Goal: Task Accomplishment & Management: Manage account settings

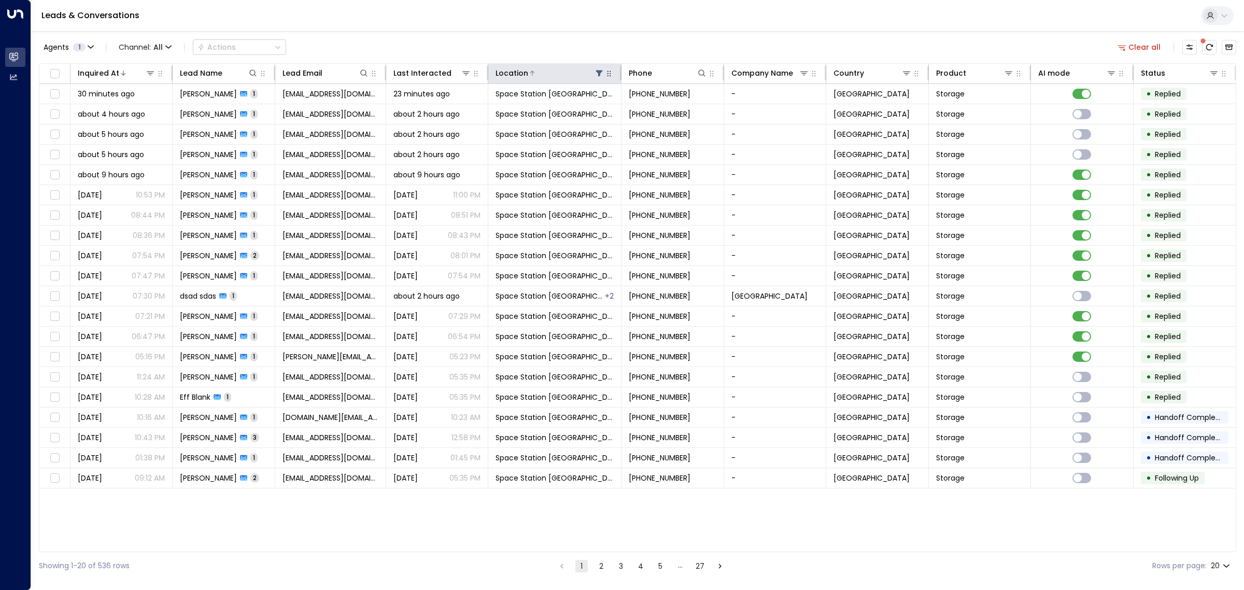
scroll to position [0, 1]
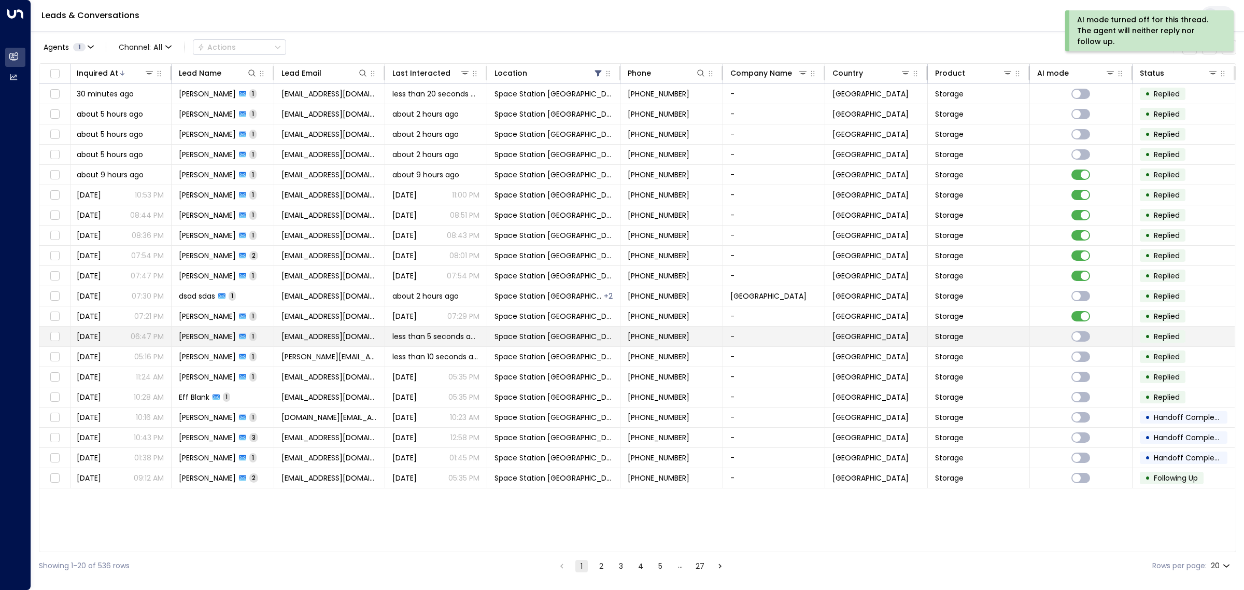
click at [487, 334] on td "Space Station [GEOGRAPHIC_DATA]" at bounding box center [553, 337] width 133 height 20
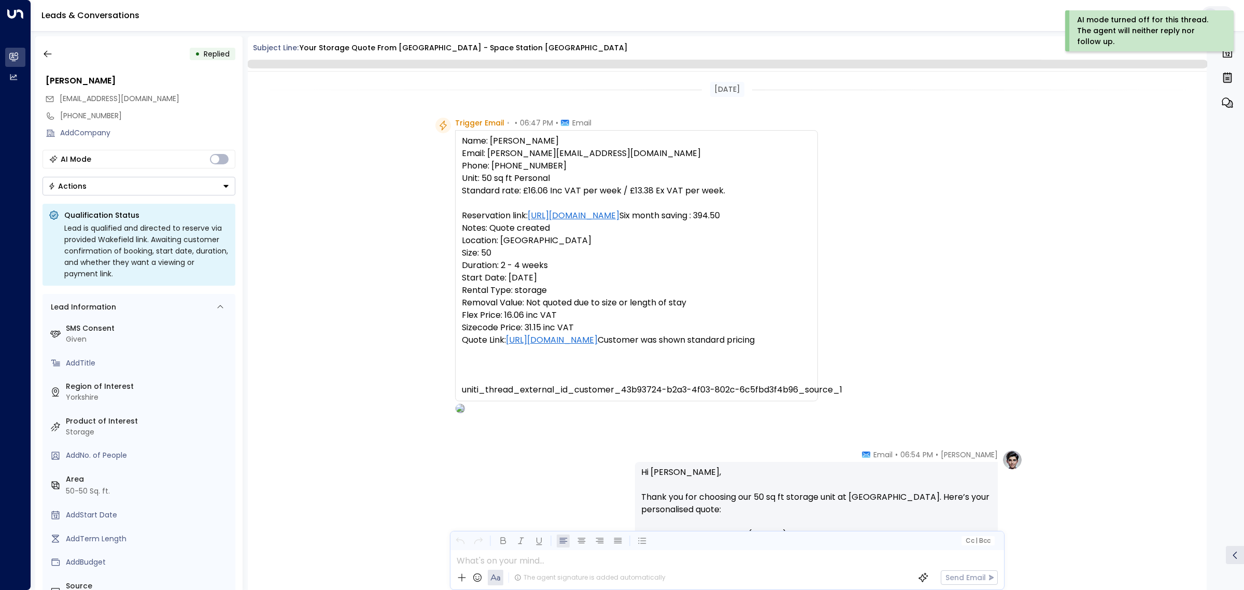
scroll to position [279, 0]
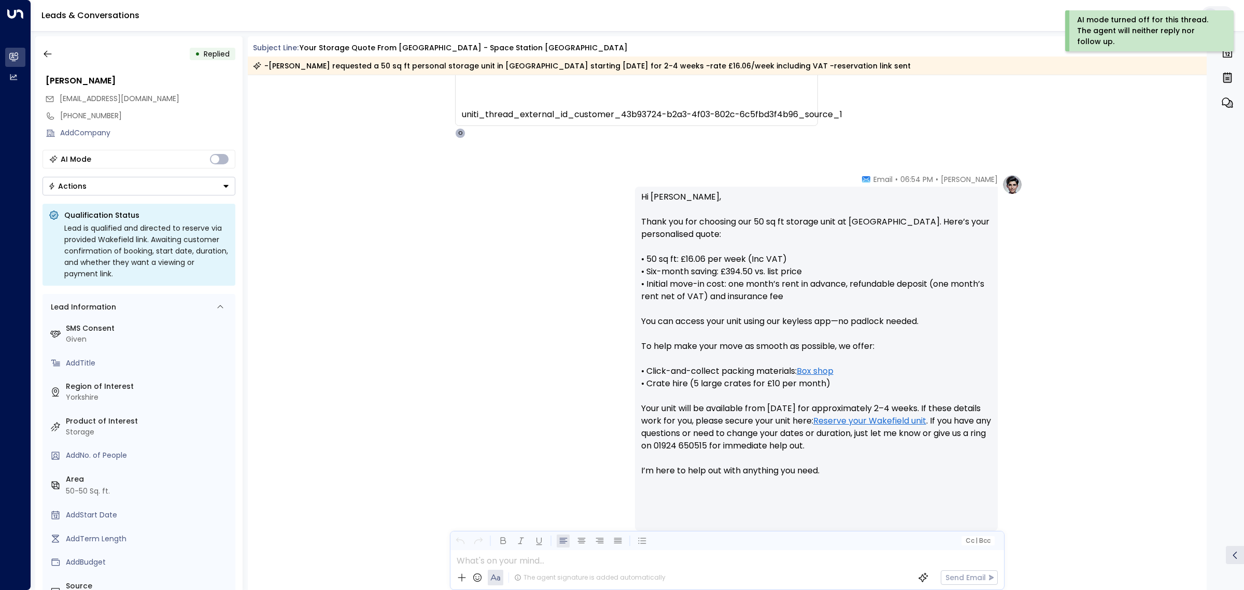
click at [149, 192] on button "Actions" at bounding box center [139, 186] width 193 height 19
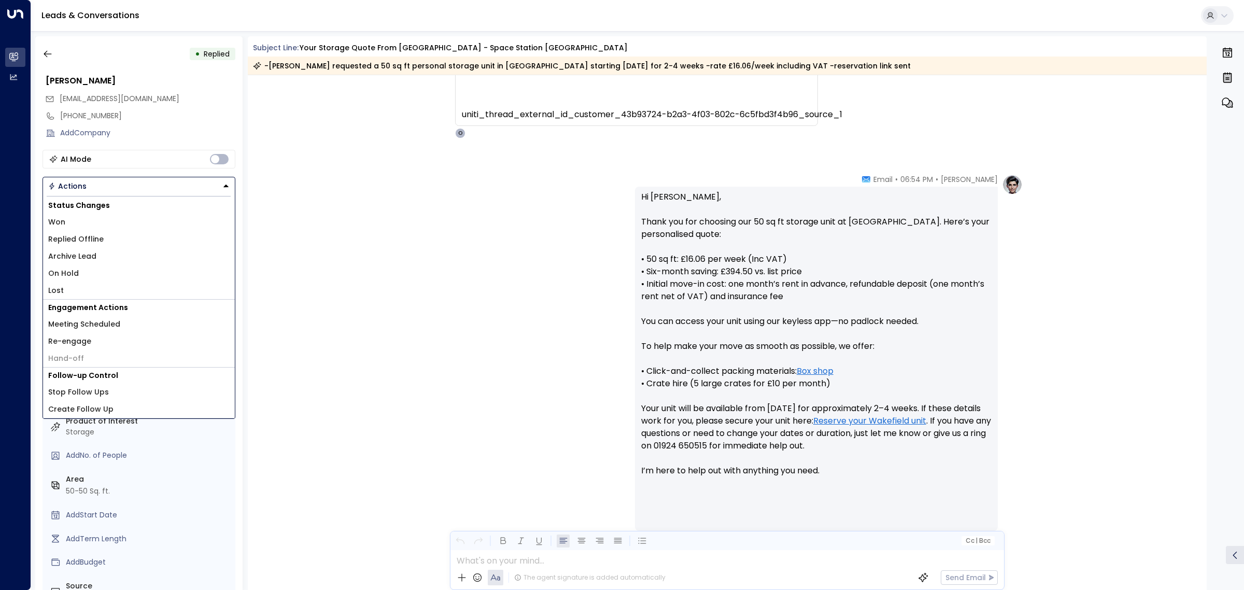
click at [128, 240] on li "Replied Offline" at bounding box center [139, 239] width 192 height 17
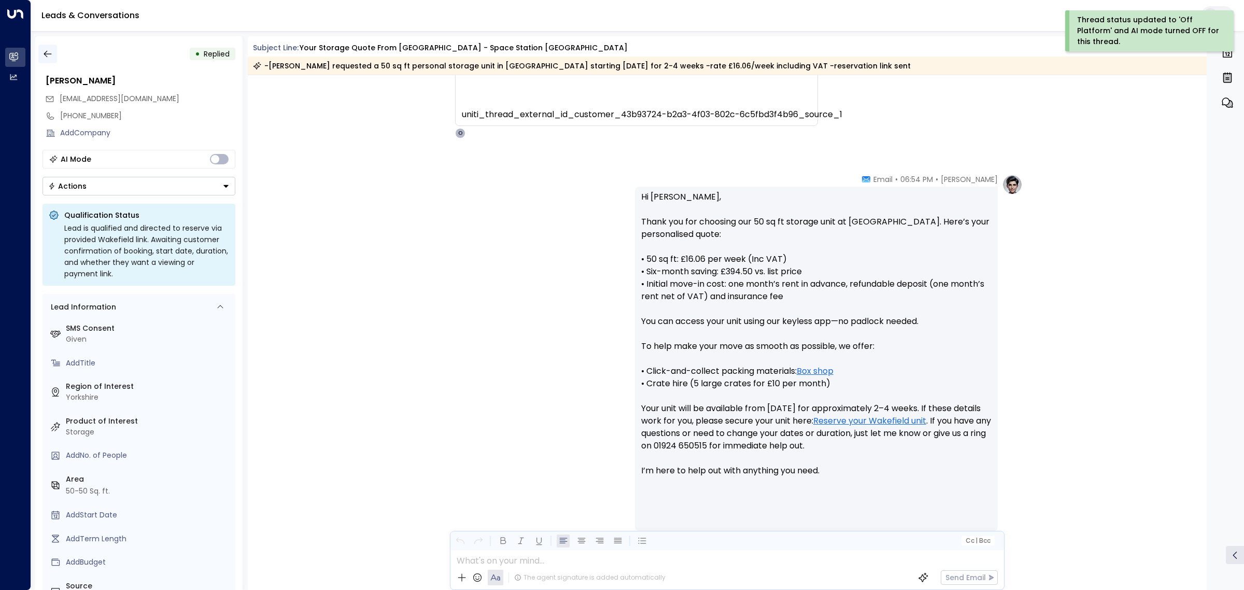
click at [48, 54] on icon "button" at bounding box center [48, 54] width 10 height 10
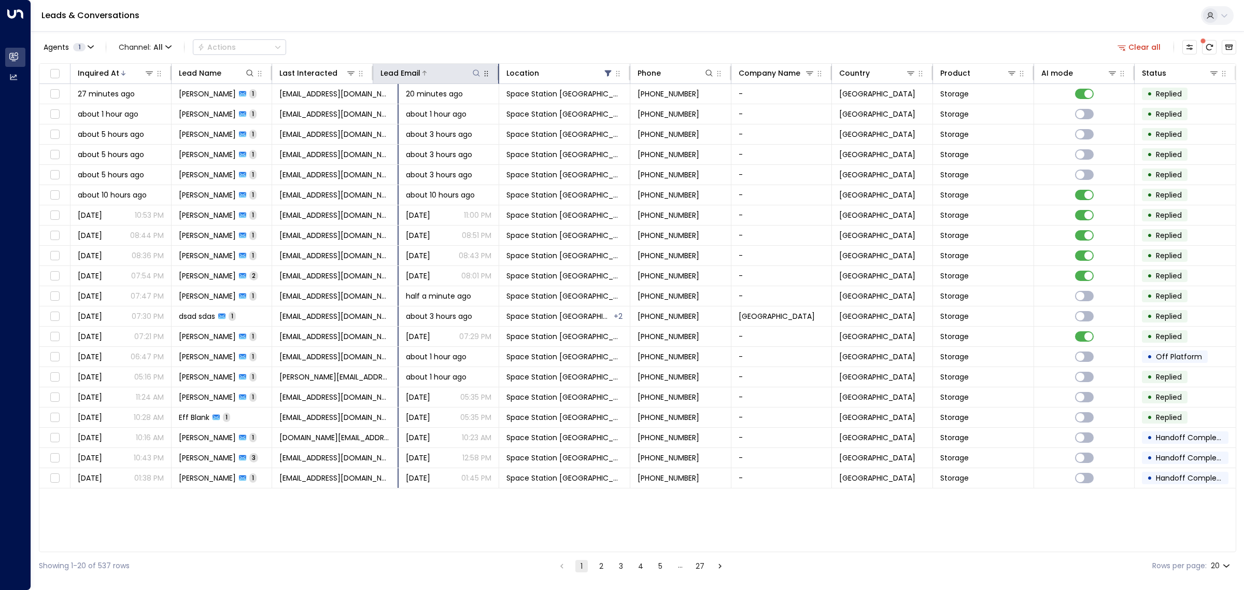
click at [400, 74] on div "Lead Email" at bounding box center [400, 73] width 40 height 12
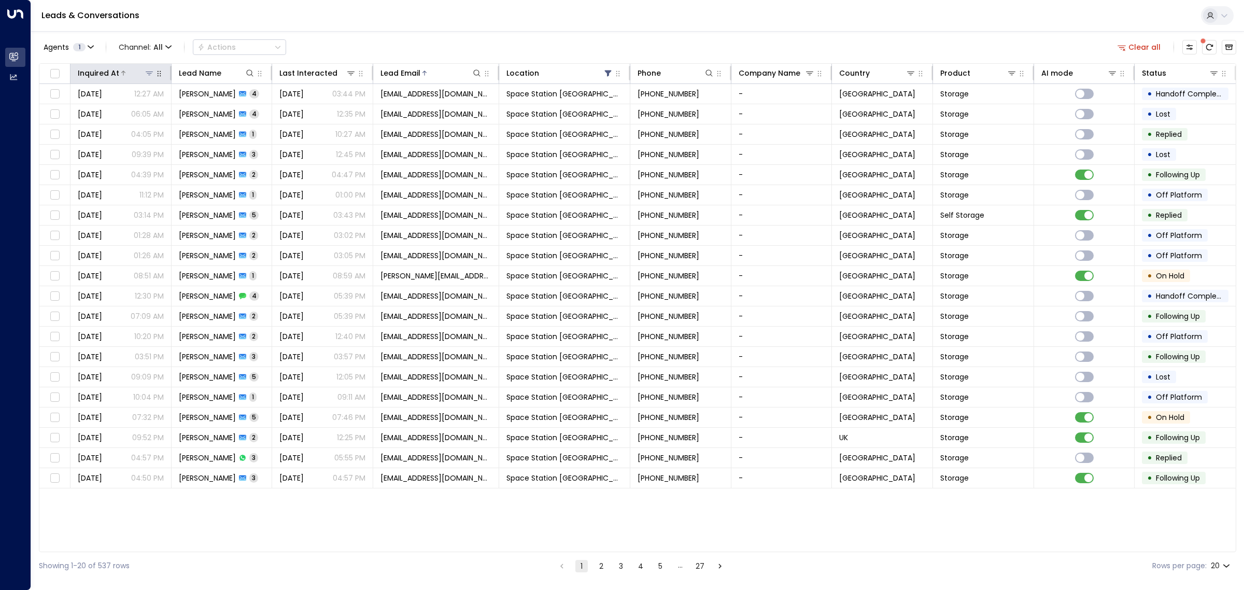
click at [130, 67] on div "Inquired At" at bounding box center [116, 73] width 77 height 12
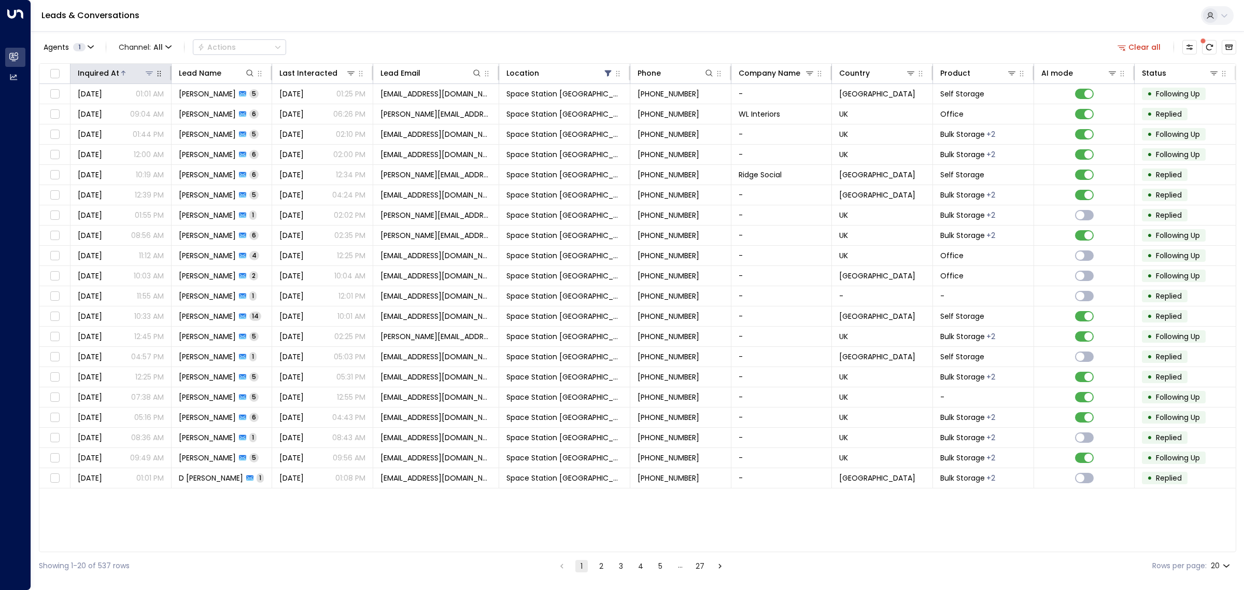
click at [130, 67] on div "Inquired At" at bounding box center [116, 73] width 77 height 12
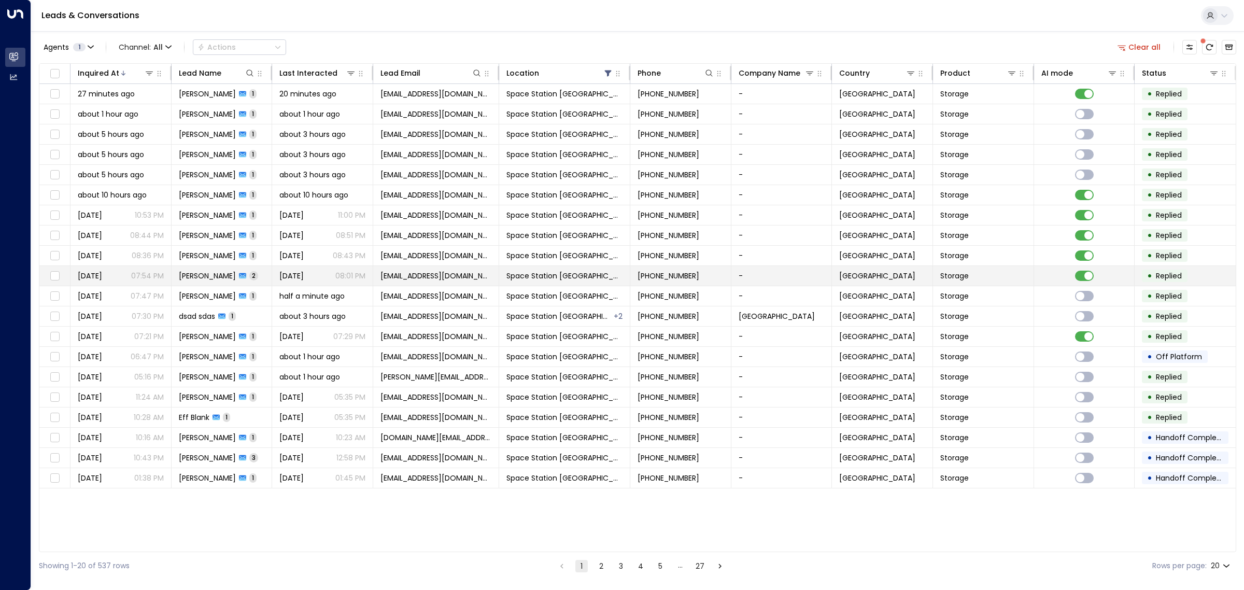
click at [302, 278] on span "[DATE]" at bounding box center [291, 276] width 24 height 10
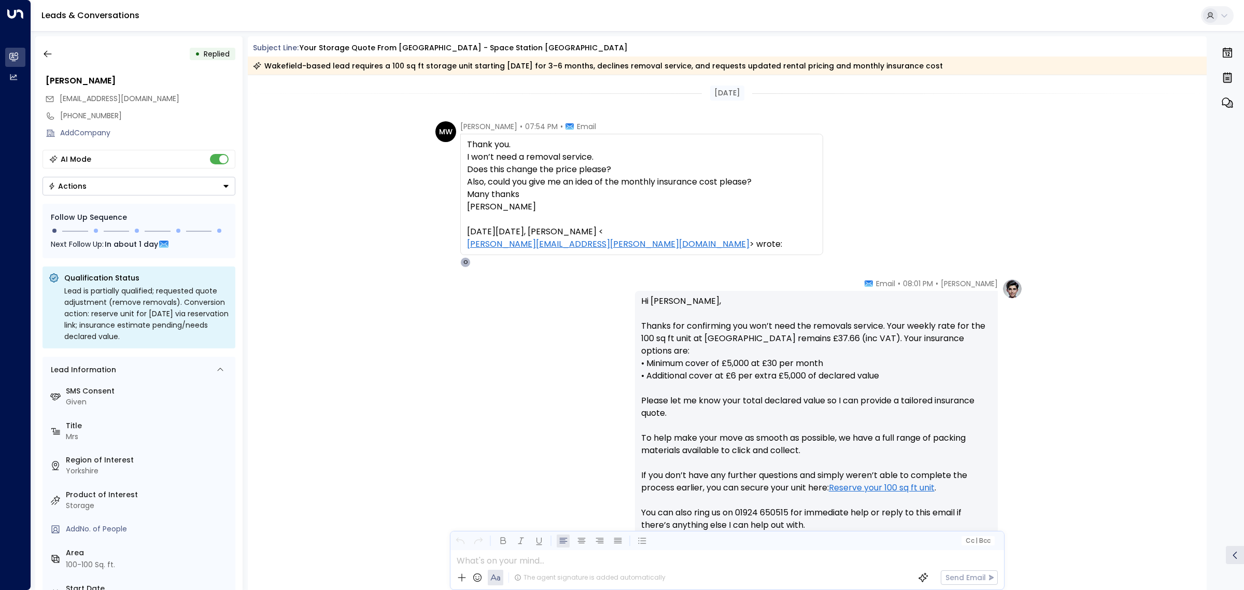
click at [893, 110] on div "[DATE]" at bounding box center [727, 93] width 959 height 36
click at [47, 54] on icon "button" at bounding box center [48, 54] width 10 height 10
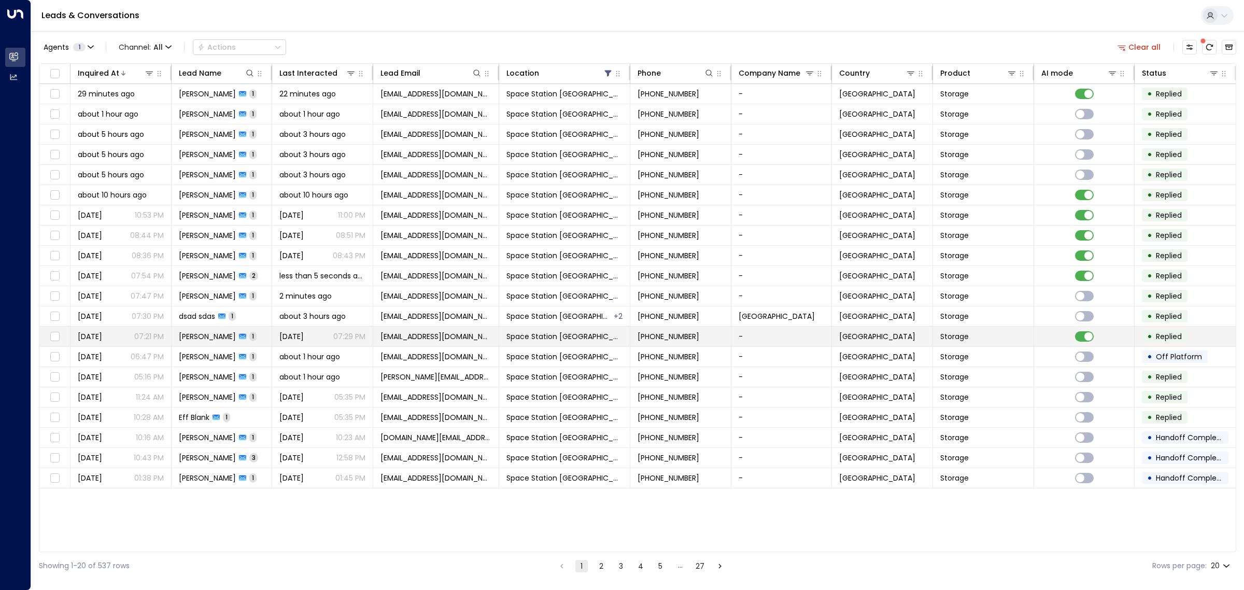
click at [209, 337] on span "[PERSON_NAME]" at bounding box center [207, 336] width 57 height 10
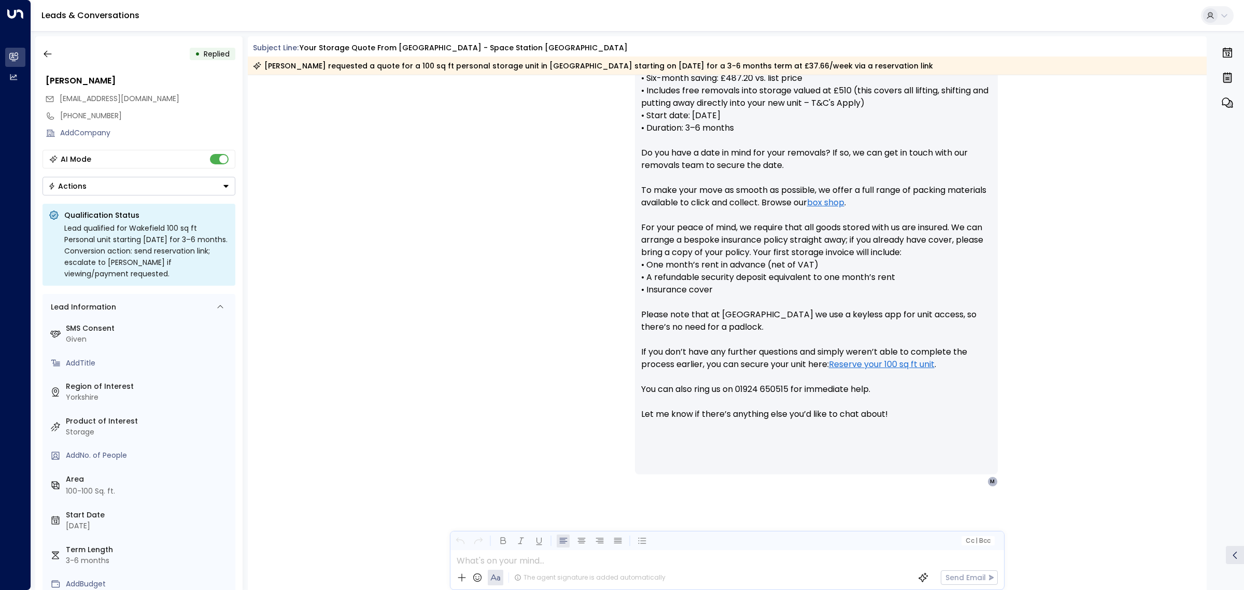
scroll to position [447, 0]
click at [50, 54] on icon "button" at bounding box center [48, 54] width 10 height 10
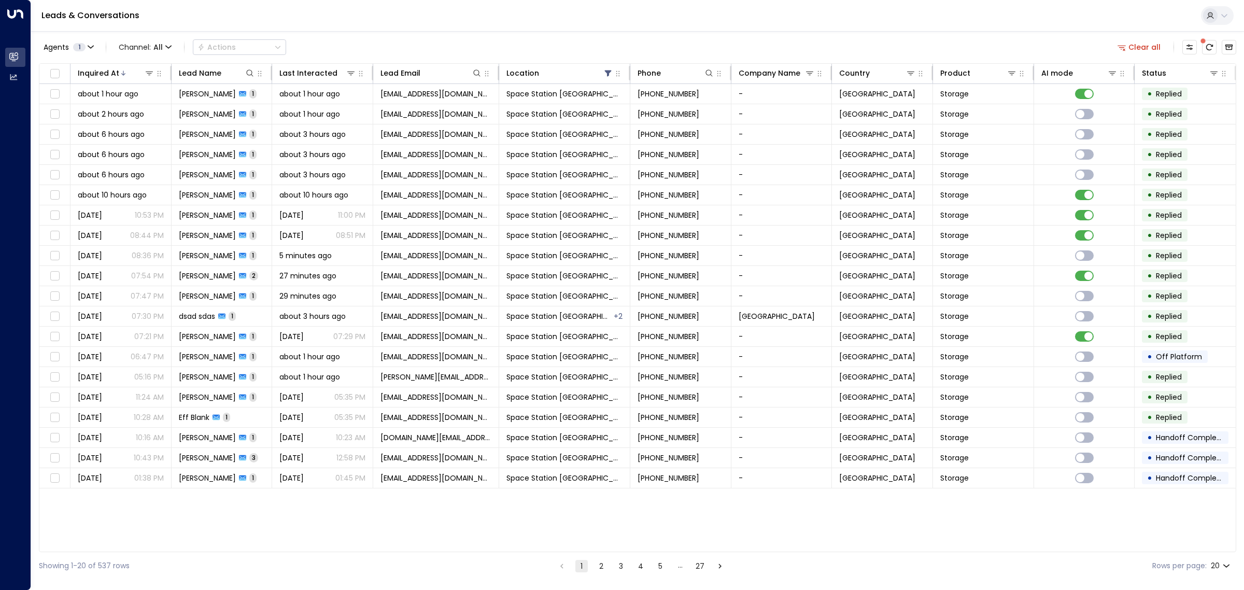
click at [251, 504] on div "Inquired At Lead Name Last Interacted Lead Email Location Phone Company Name Co…" at bounding box center [637, 307] width 1197 height 489
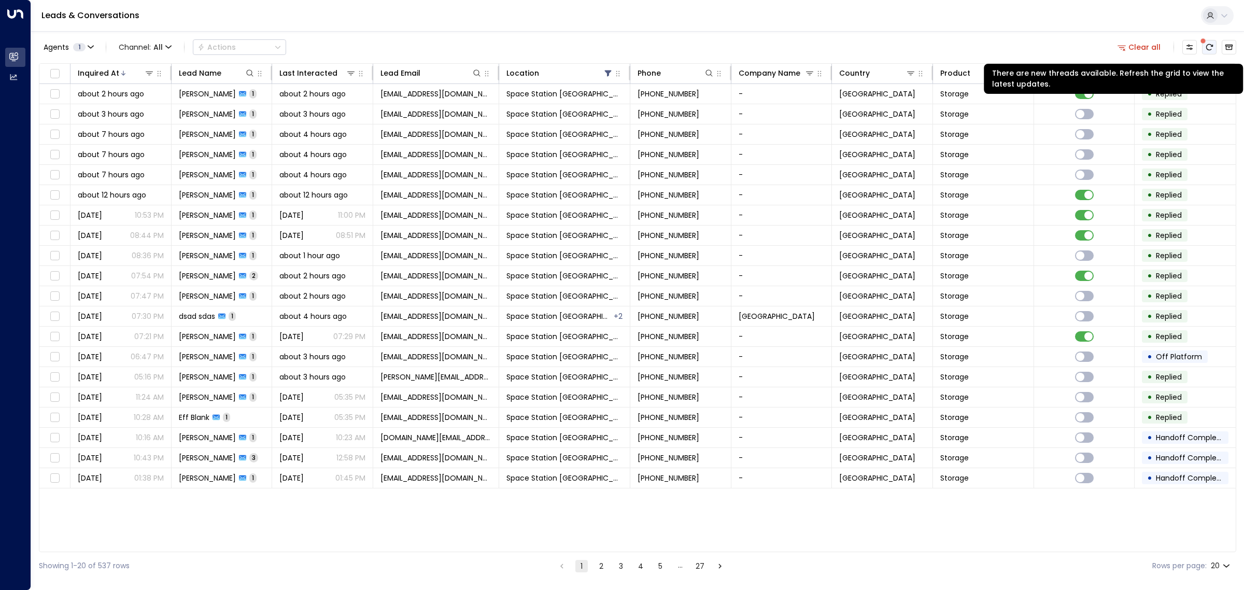
click at [1208, 47] on icon "There are new threads available. Refresh the grid to view the latest updates." at bounding box center [1209, 47] width 8 height 8
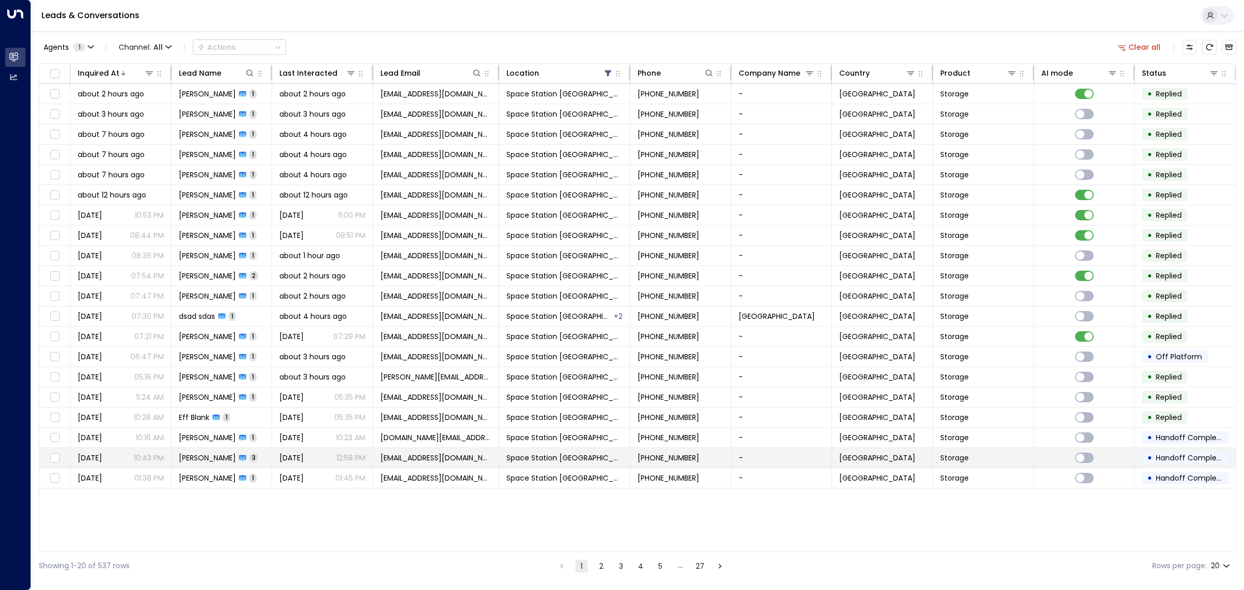
click at [366, 458] on td "[DATE] 12:58 PM" at bounding box center [322, 458] width 101 height 20
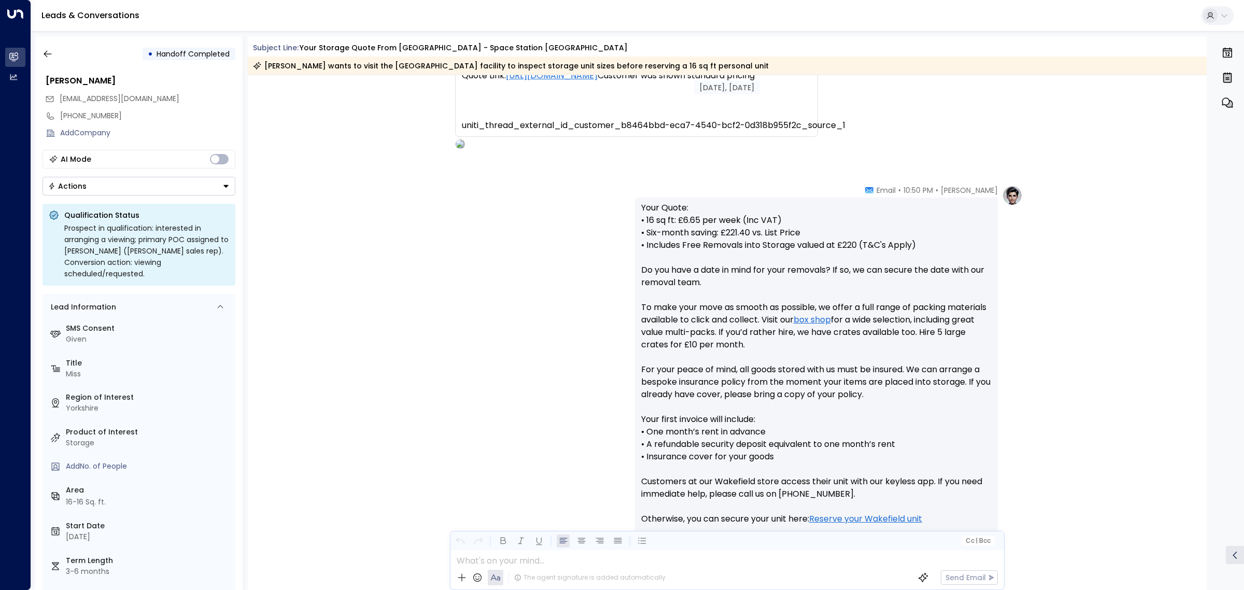
scroll to position [263, 0]
